Goal: Transaction & Acquisition: Purchase product/service

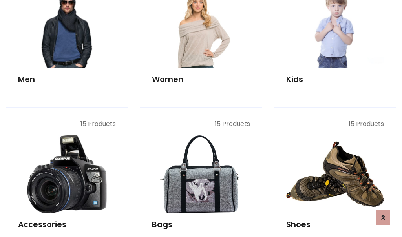
scroll to position [263, 0]
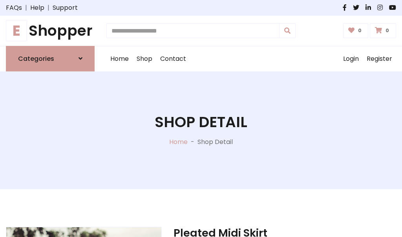
click at [50, 31] on h1 "E Shopper" at bounding box center [50, 31] width 89 height 18
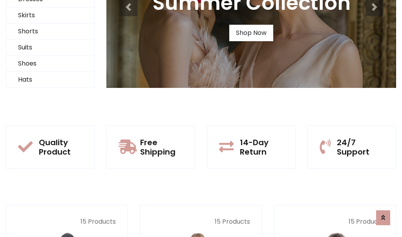
scroll to position [76, 0]
